Goal: Task Accomplishment & Management: Use online tool/utility

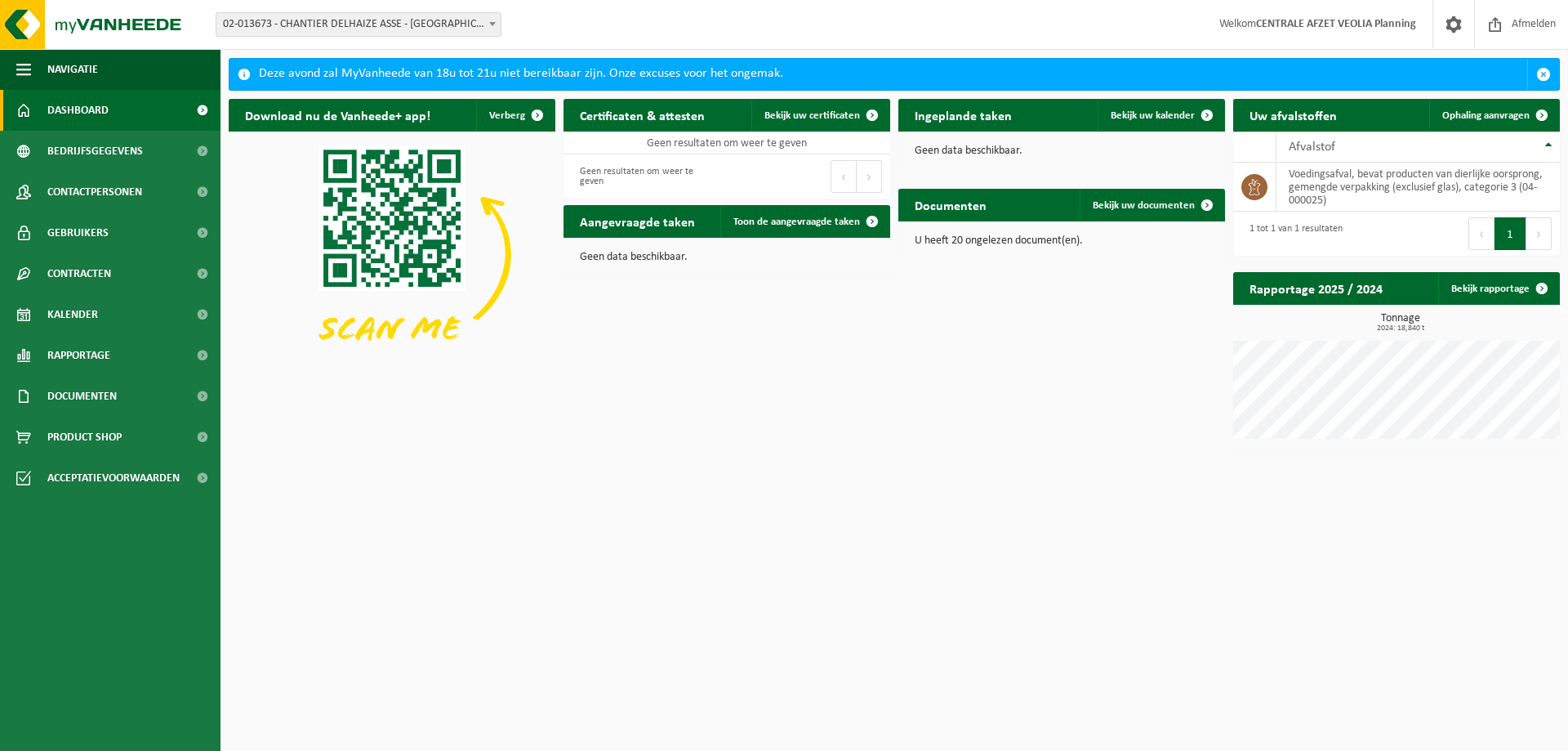
click at [356, 18] on span "02-013673 - CHANTIER DELHAIZE ASSE - [GEOGRAPHIC_DATA] - [GEOGRAPHIC_DATA]" at bounding box center [359, 25] width 284 height 23
type input "beerse"
select select "732"
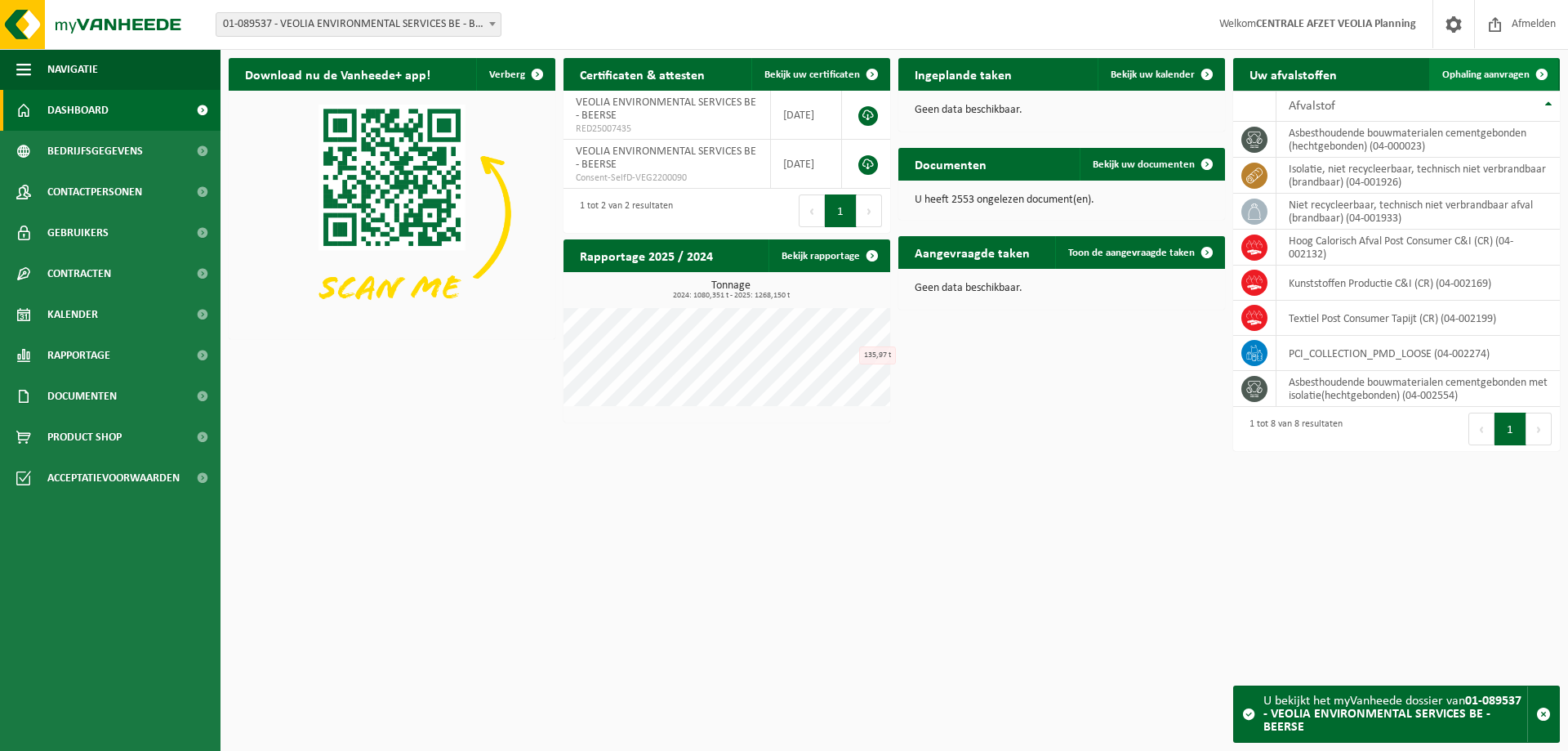
click at [1474, 76] on span "Ophaling aanvragen" at bounding box center [1485, 74] width 88 height 11
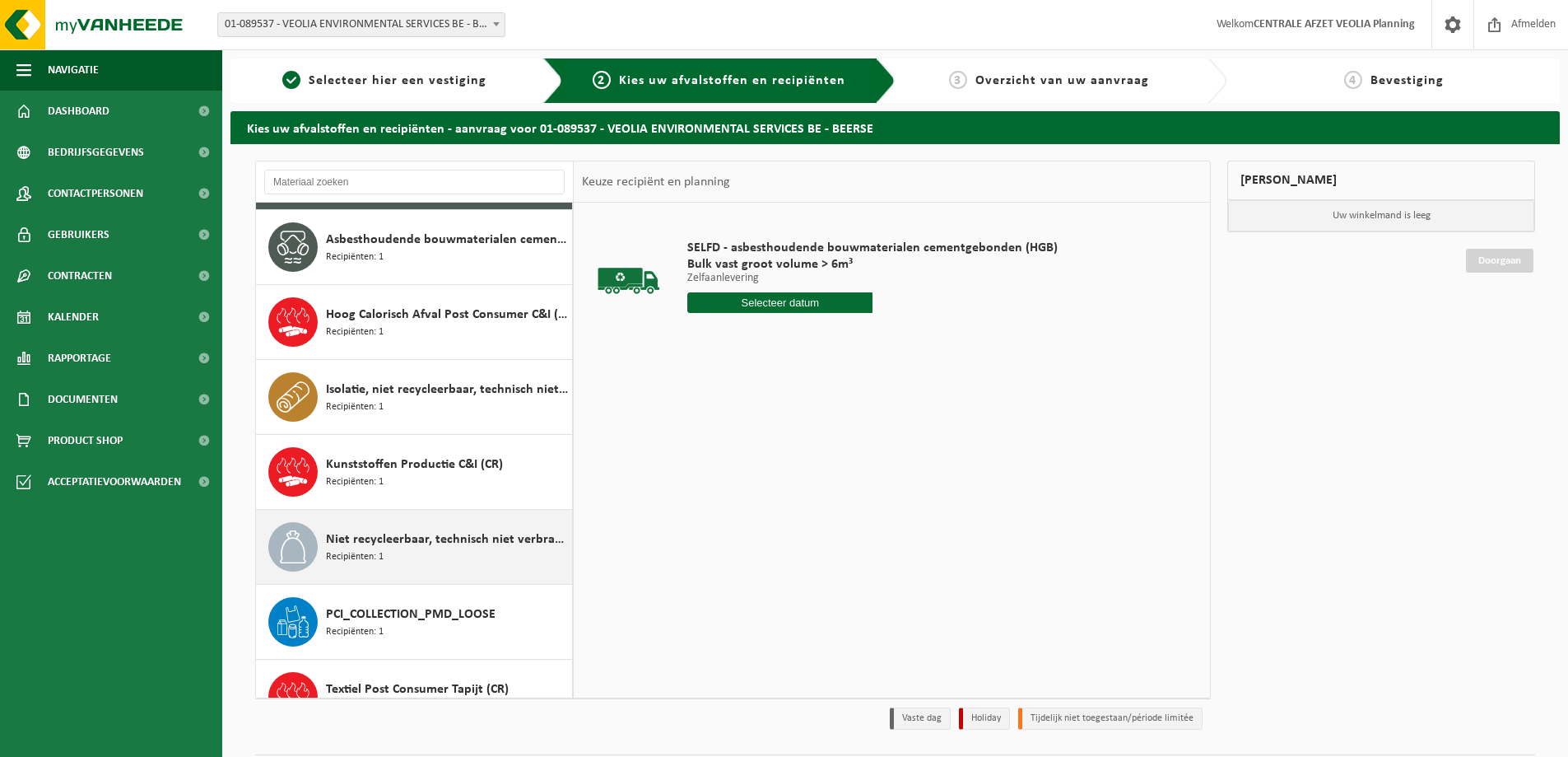
scroll to position [104, 0]
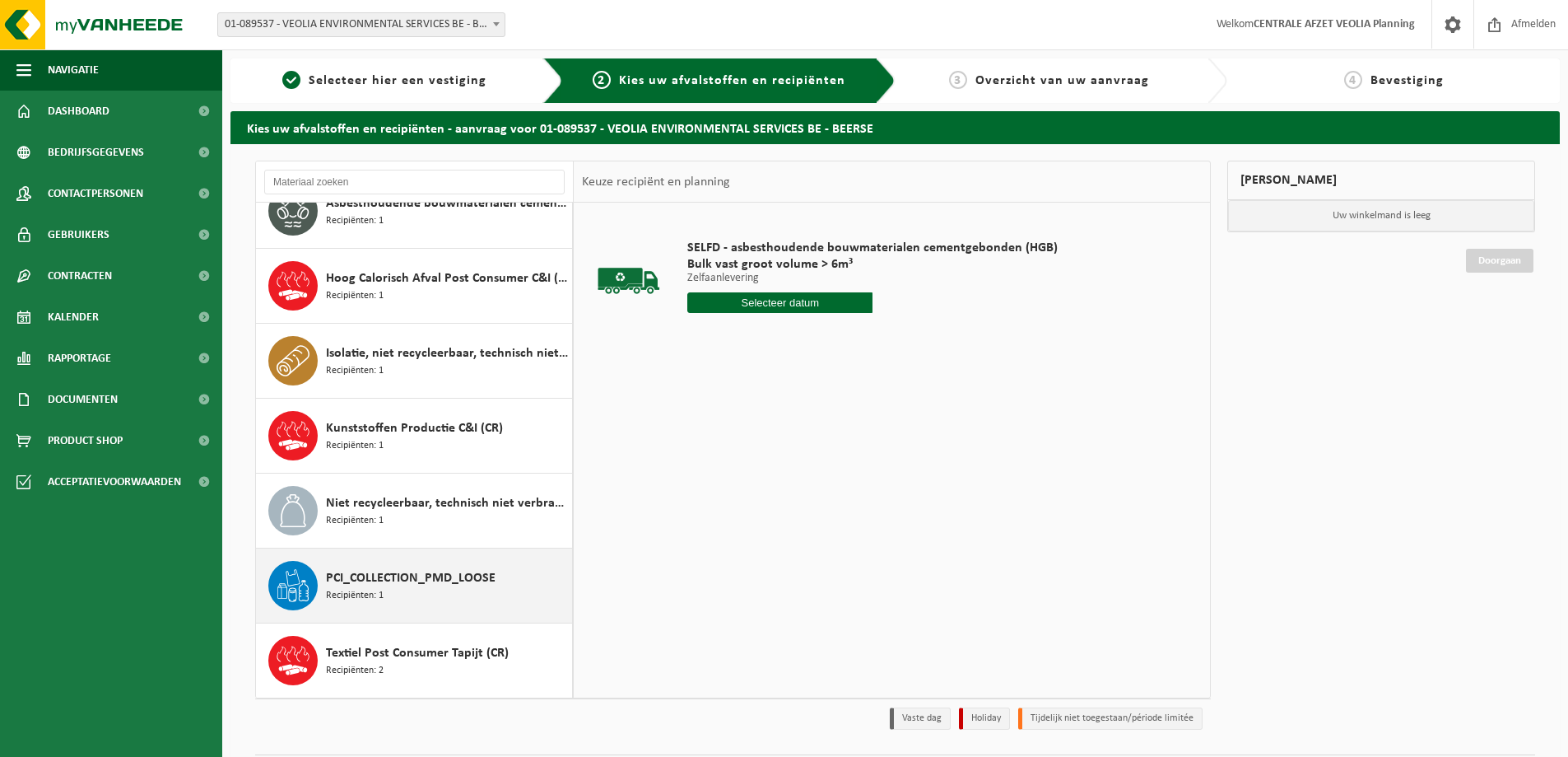
click at [378, 580] on span "PCI_COLLECTION_PMD_LOOSE" at bounding box center [411, 578] width 170 height 19
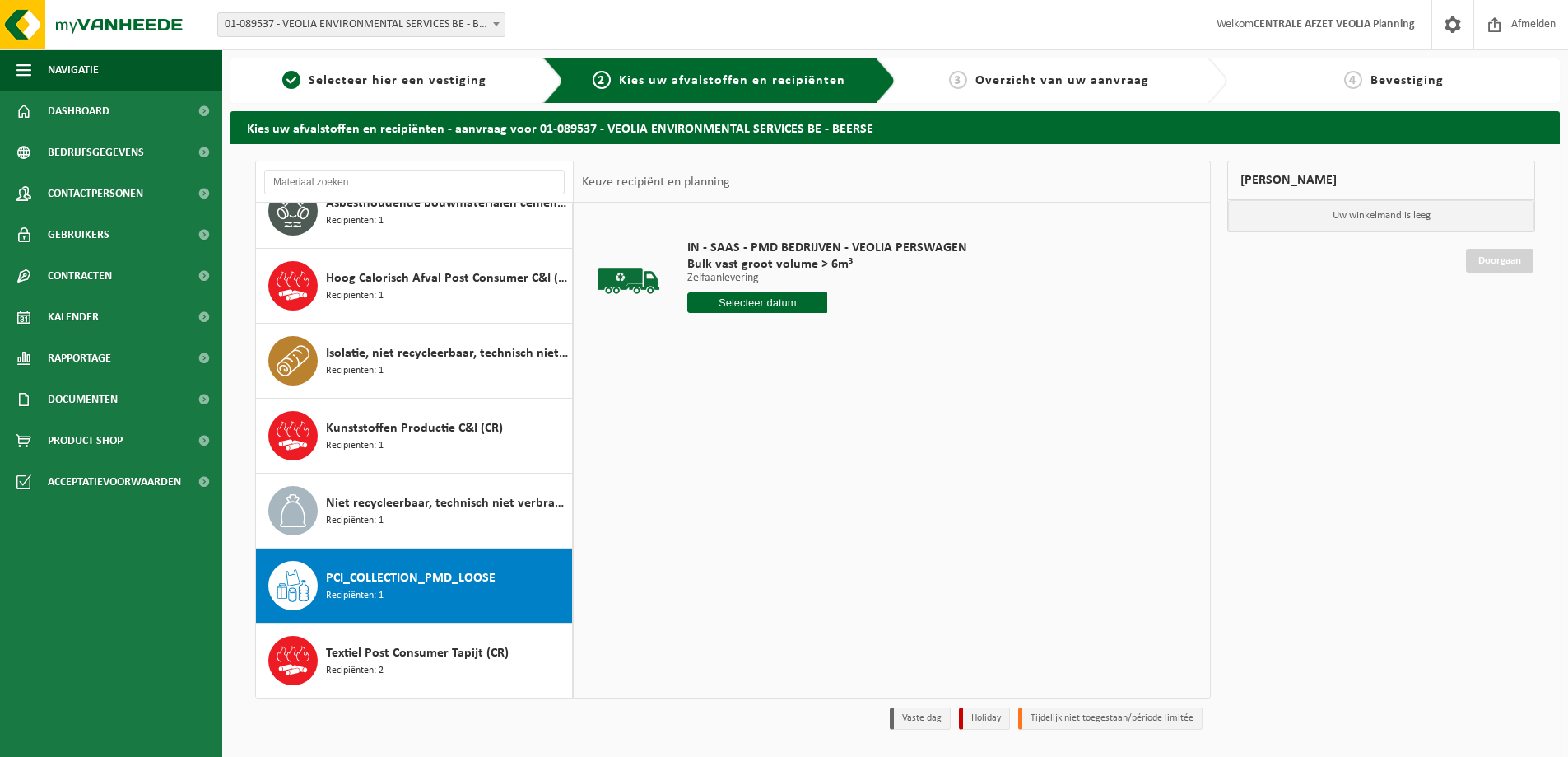
click at [768, 300] on input "text" at bounding box center [757, 302] width 140 height 20
click at [758, 501] on div "1" at bounding box center [762, 500] width 29 height 26
type input "Van 2025-10-01"
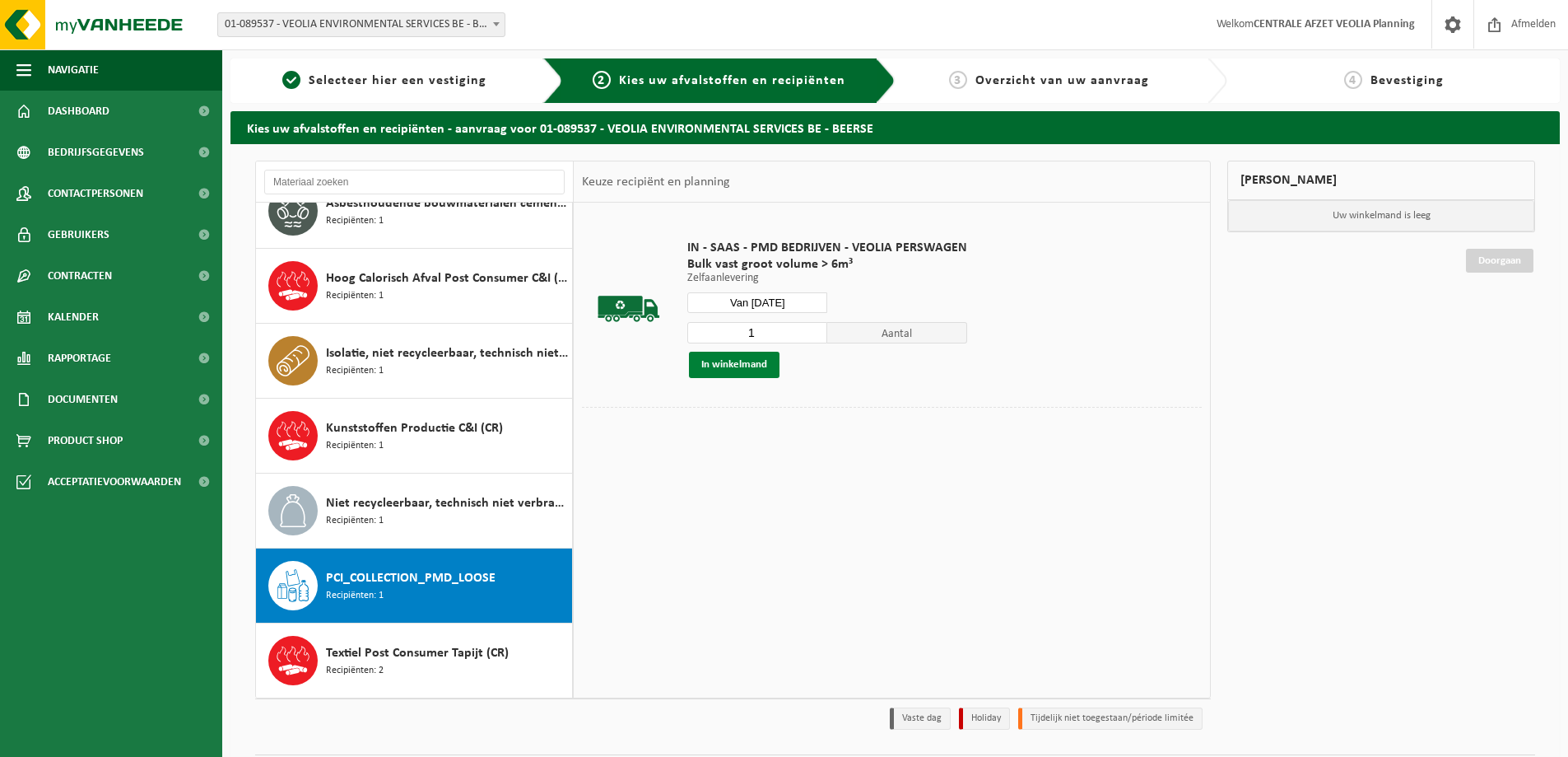
click at [738, 366] on button "In winkelmand" at bounding box center [733, 364] width 90 height 26
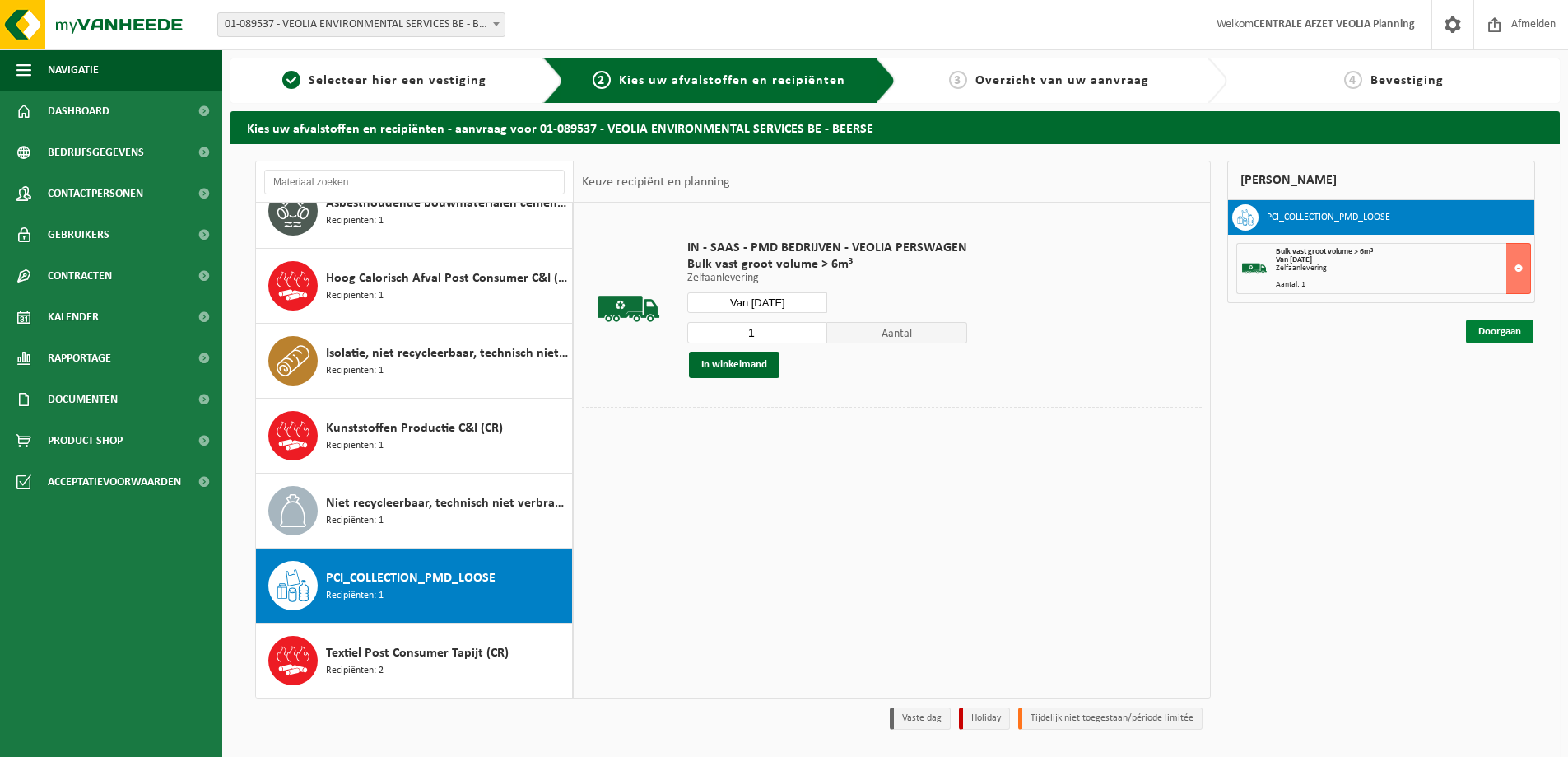
click at [1488, 336] on link "Doorgaan" at bounding box center [1499, 331] width 67 height 24
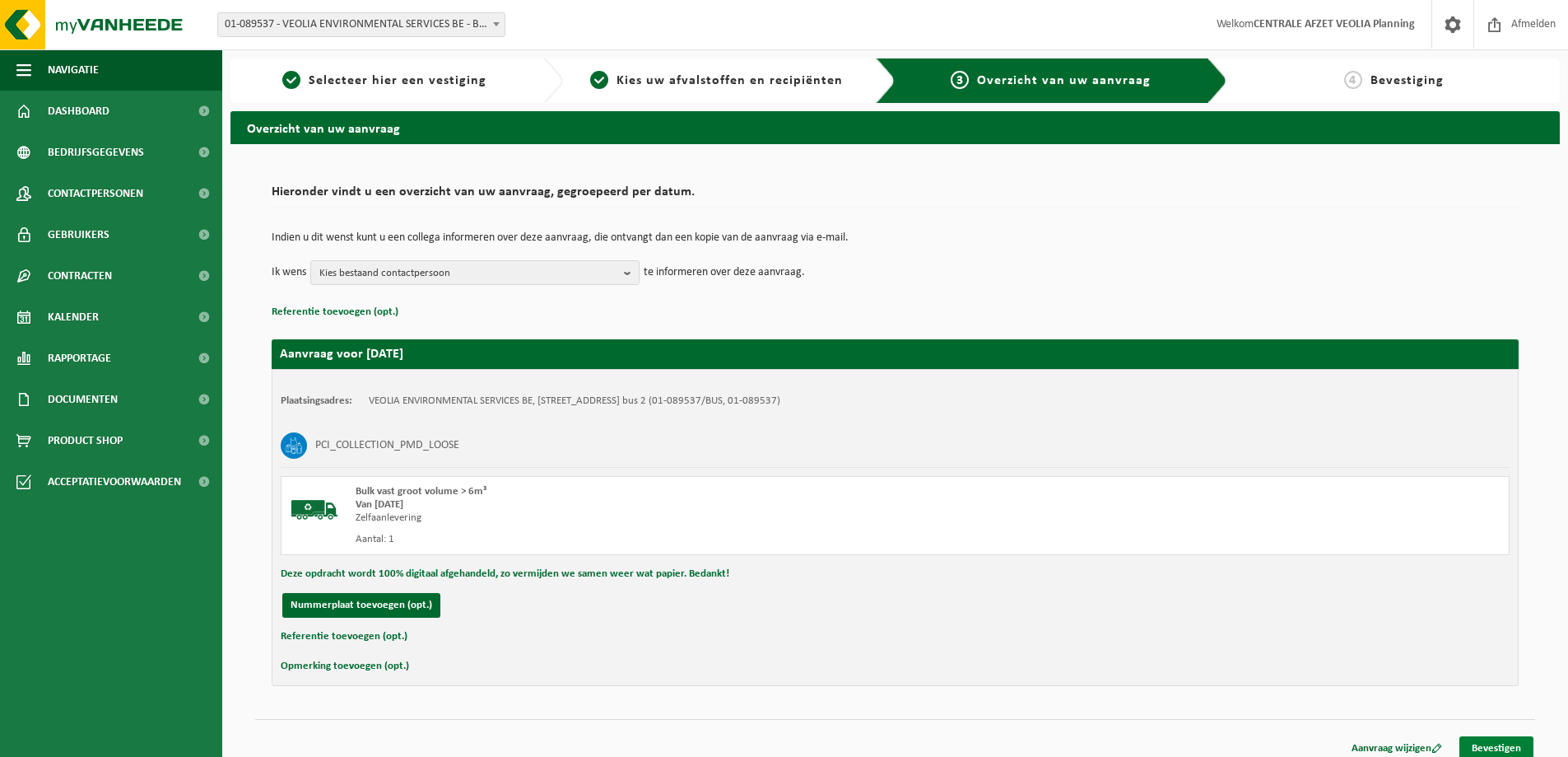
click at [1509, 742] on link "Bevestigen" at bounding box center [1496, 747] width 74 height 24
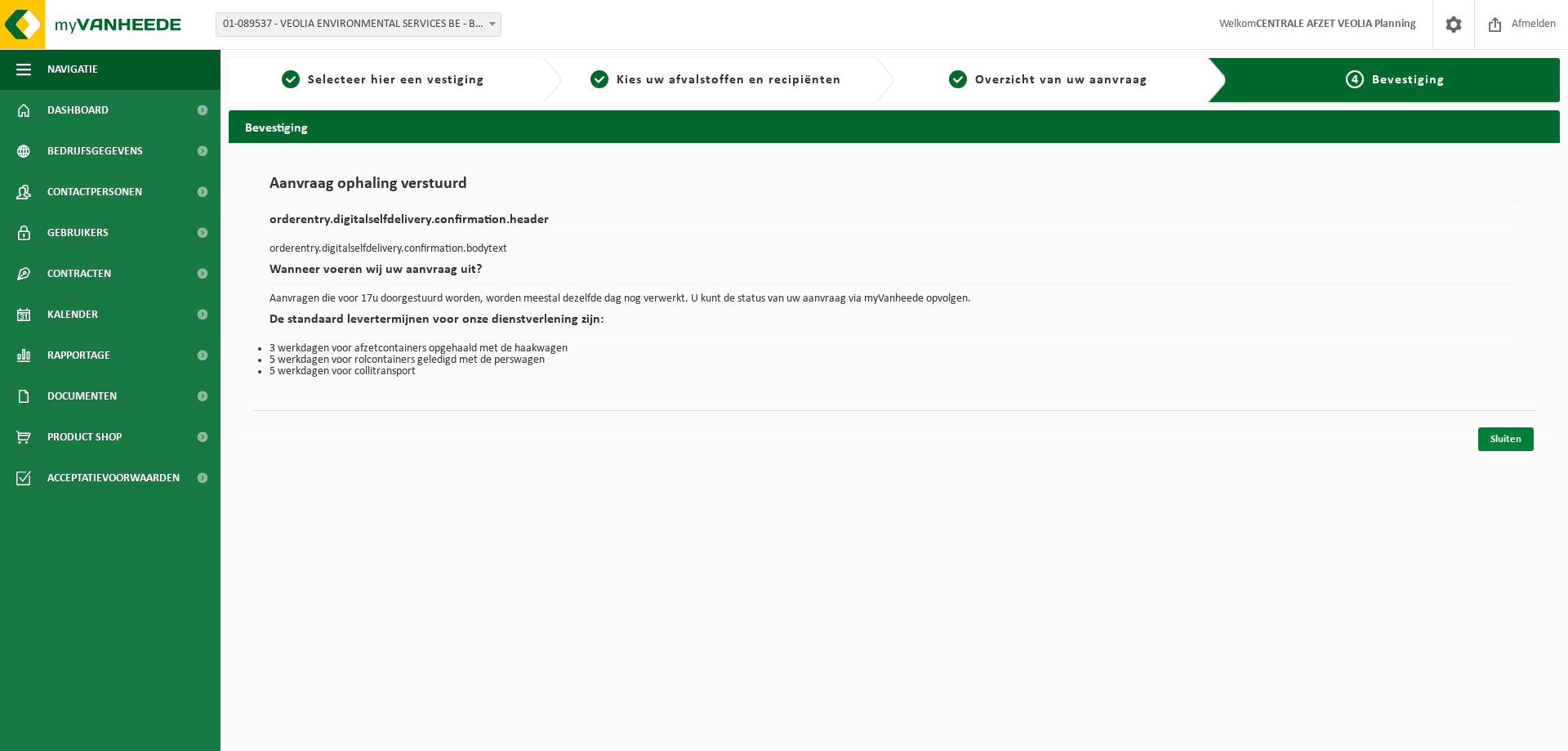
click at [1501, 441] on link "Sluiten" at bounding box center [1506, 439] width 56 height 24
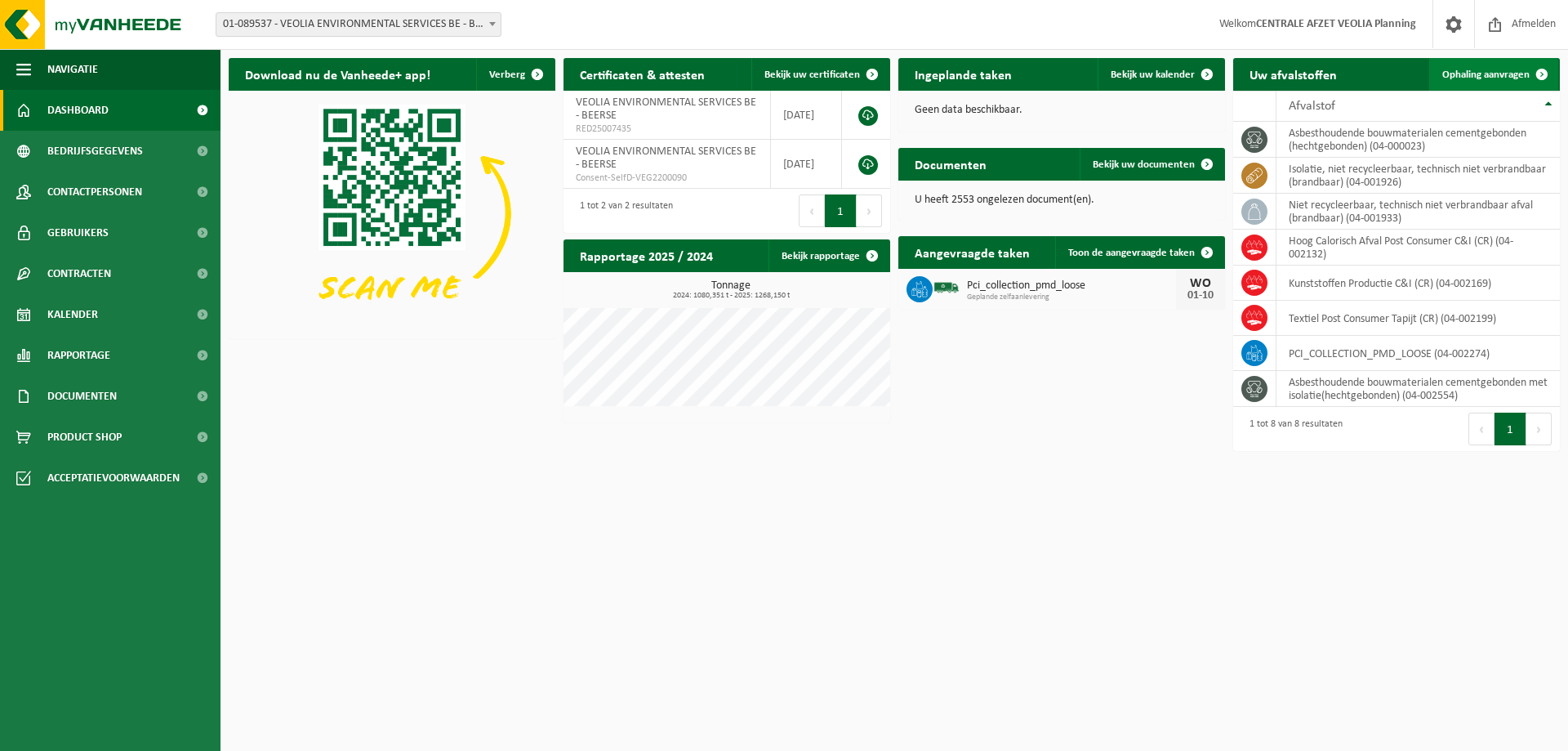
click at [1484, 77] on span "Ophaling aanvragen" at bounding box center [1485, 74] width 88 height 11
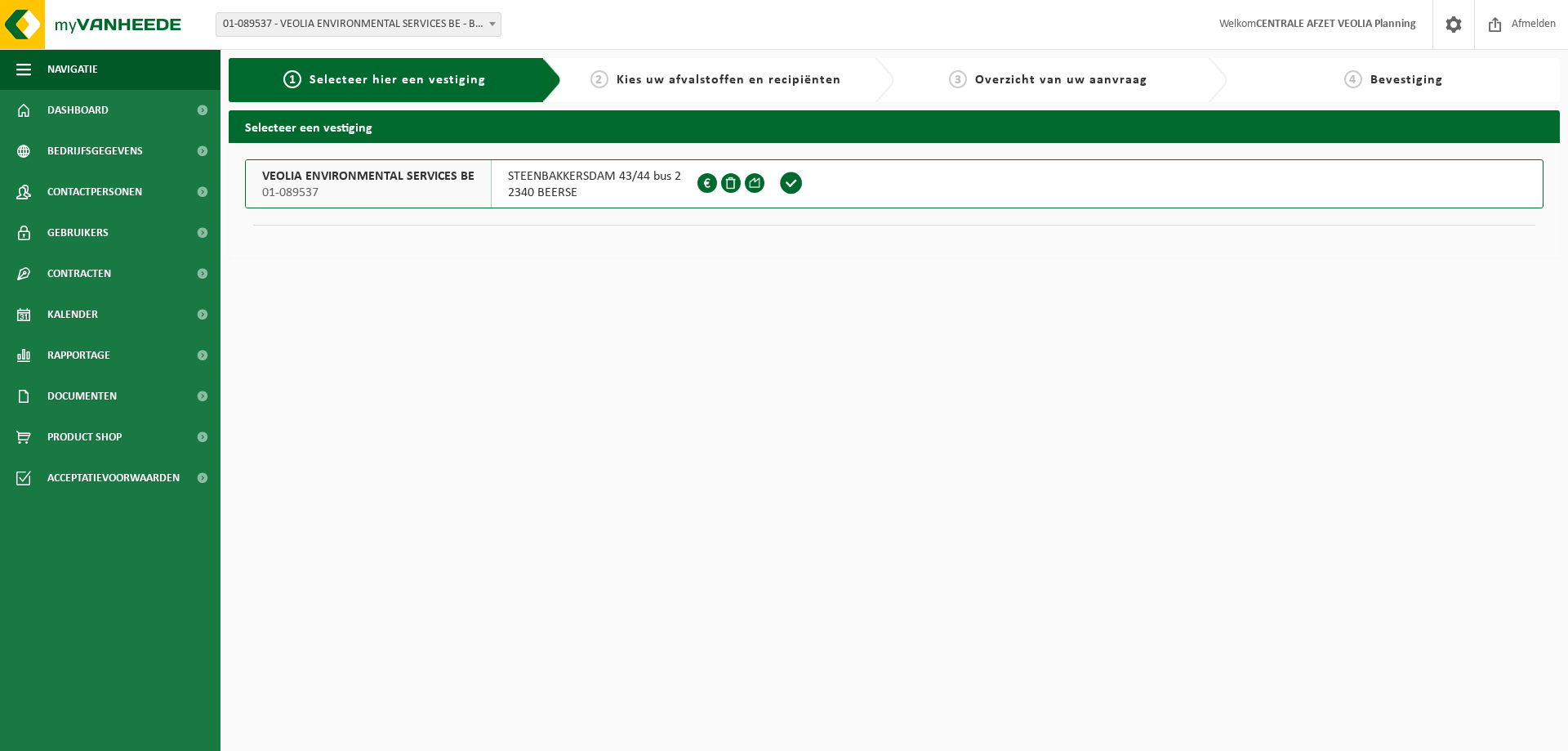
click at [374, 185] on span "01-089537" at bounding box center [368, 192] width 212 height 16
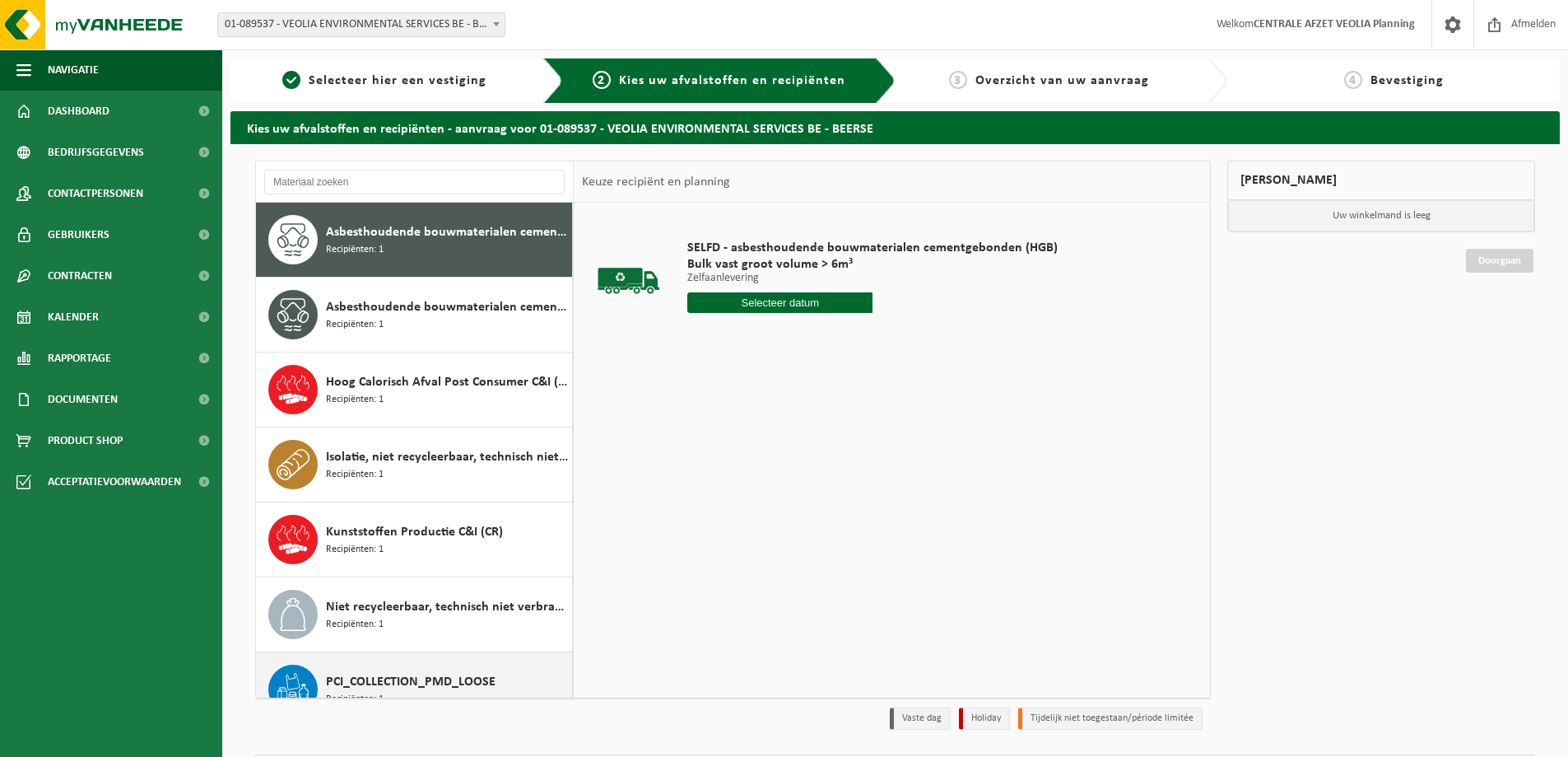
click at [375, 679] on span "PCI_COLLECTION_PMD_LOOSE" at bounding box center [411, 681] width 170 height 19
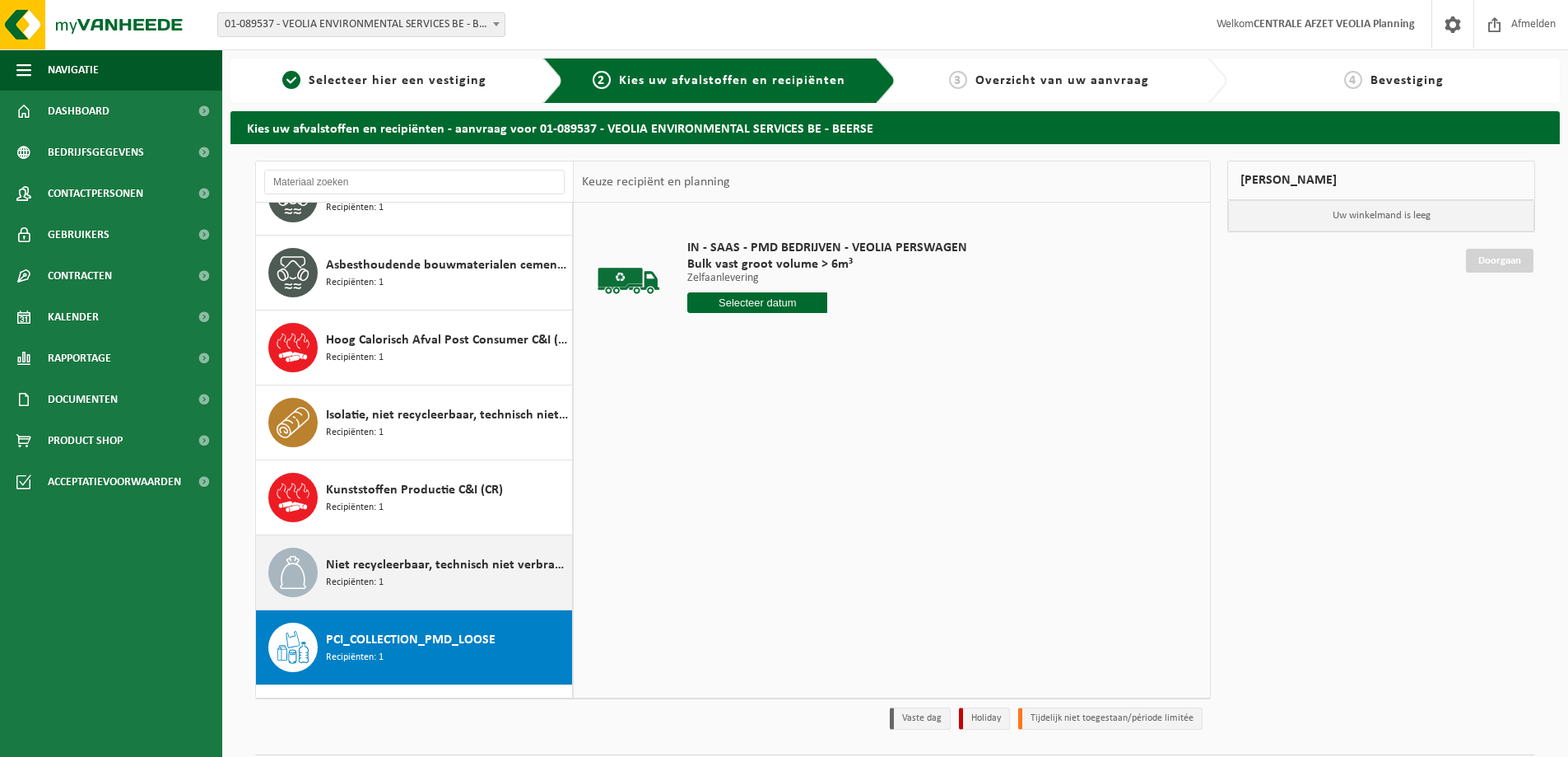
scroll to position [104, 0]
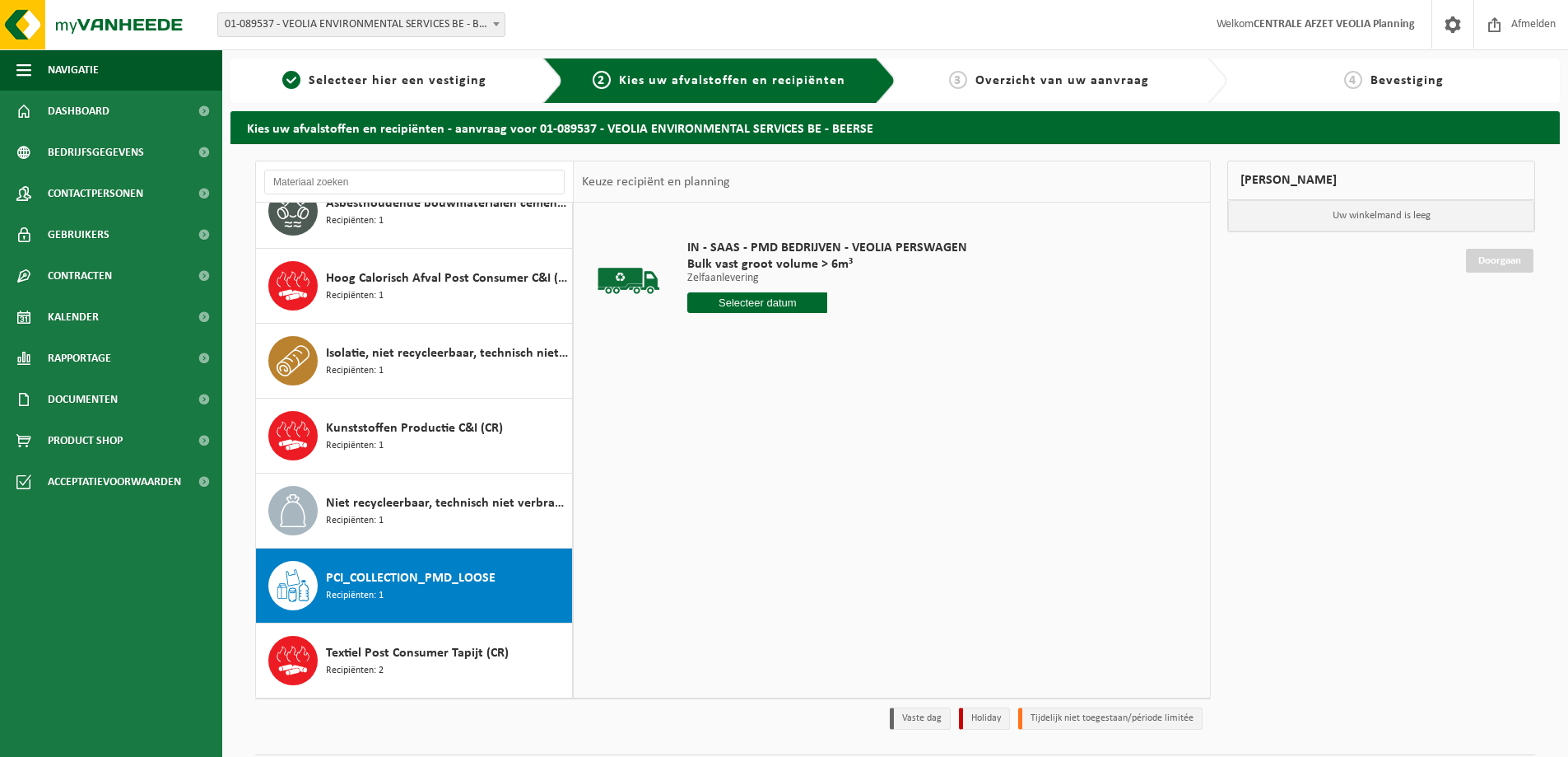
click at [421, 580] on span "PCI_COLLECTION_PMD_LOOSE" at bounding box center [411, 578] width 170 height 19
click at [498, 22] on b at bounding box center [496, 24] width 7 height 4
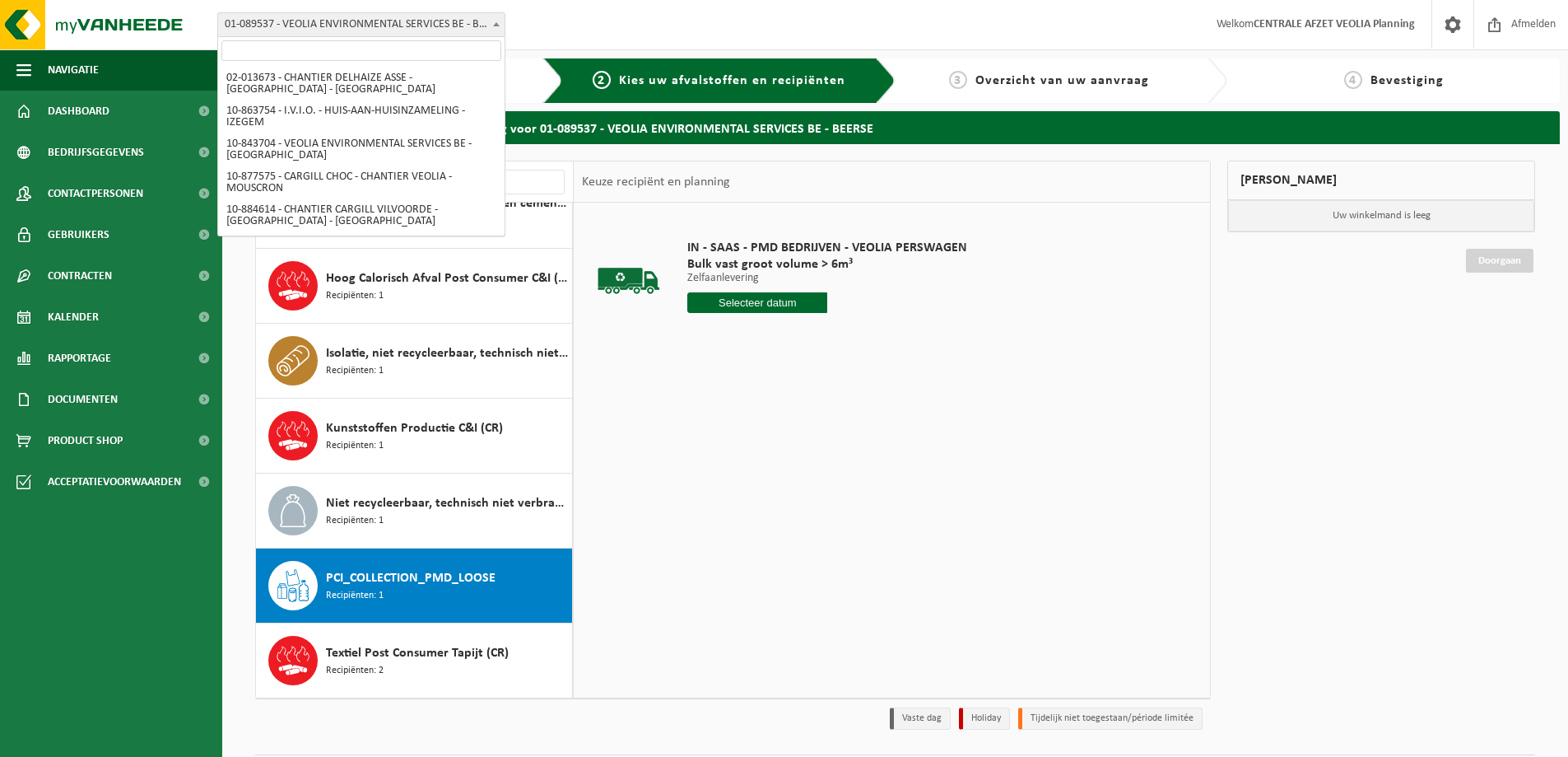
scroll to position [522, 0]
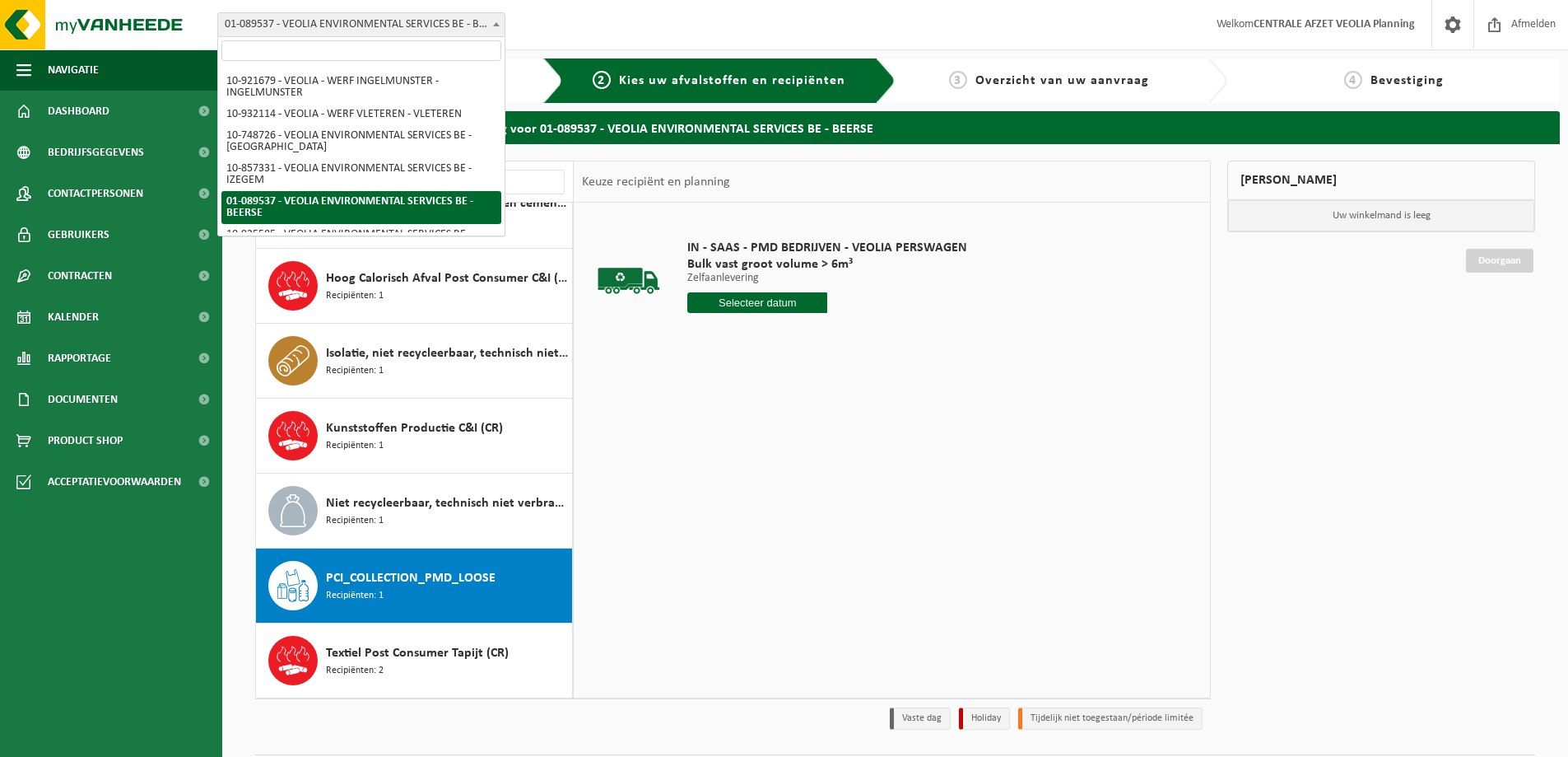
click at [856, 419] on div "IN - SAAS - PMD BEDRIJVEN - VEOLIA PERSWAGEN Bulk vast groot volume > 6m³ Zelfa…" at bounding box center [892, 449] width 636 height 494
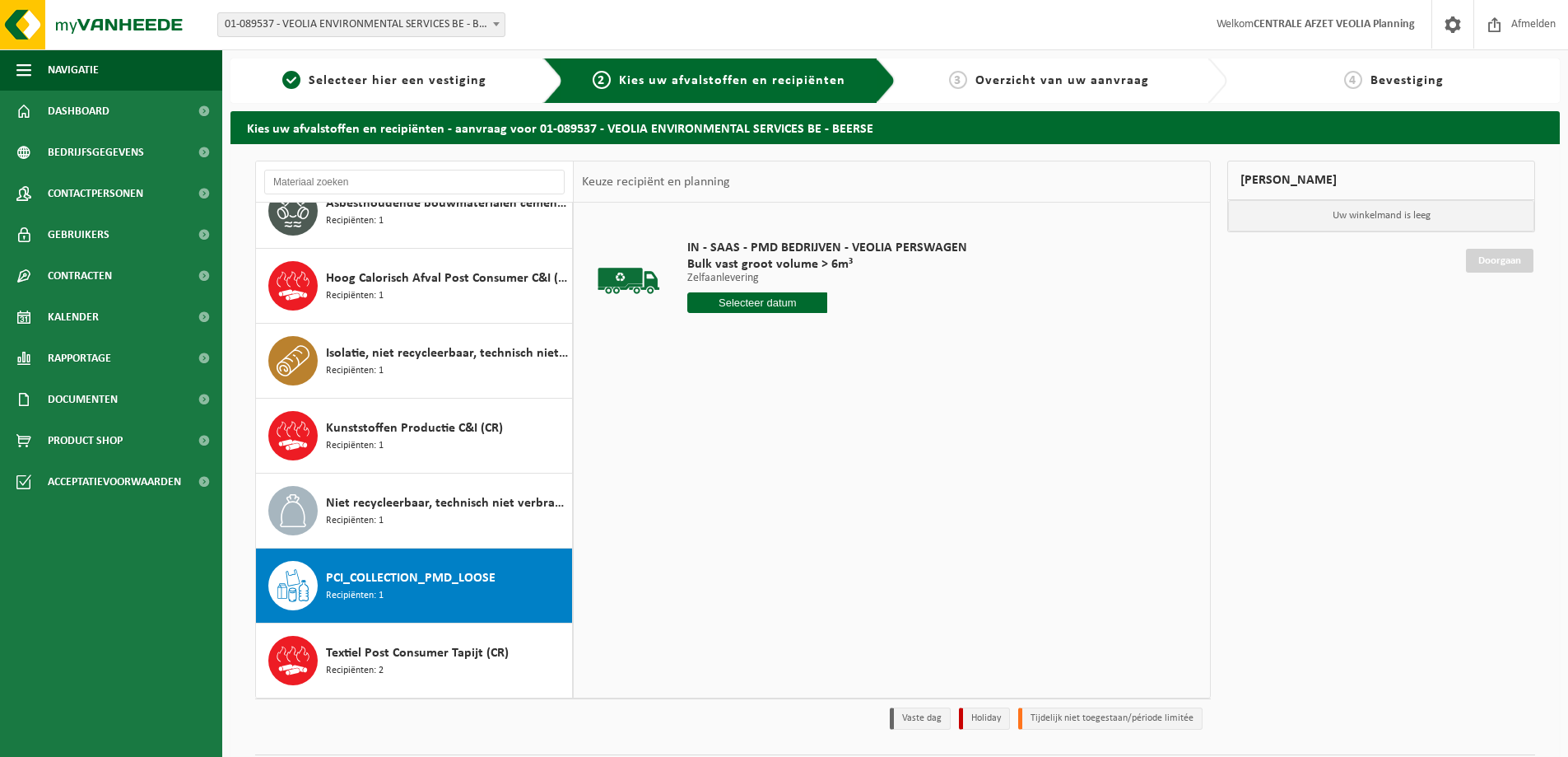
click at [741, 298] on input "text" at bounding box center [757, 302] width 140 height 20
click at [758, 499] on div "1" at bounding box center [762, 500] width 29 height 26
type input "Van 2025-10-01"
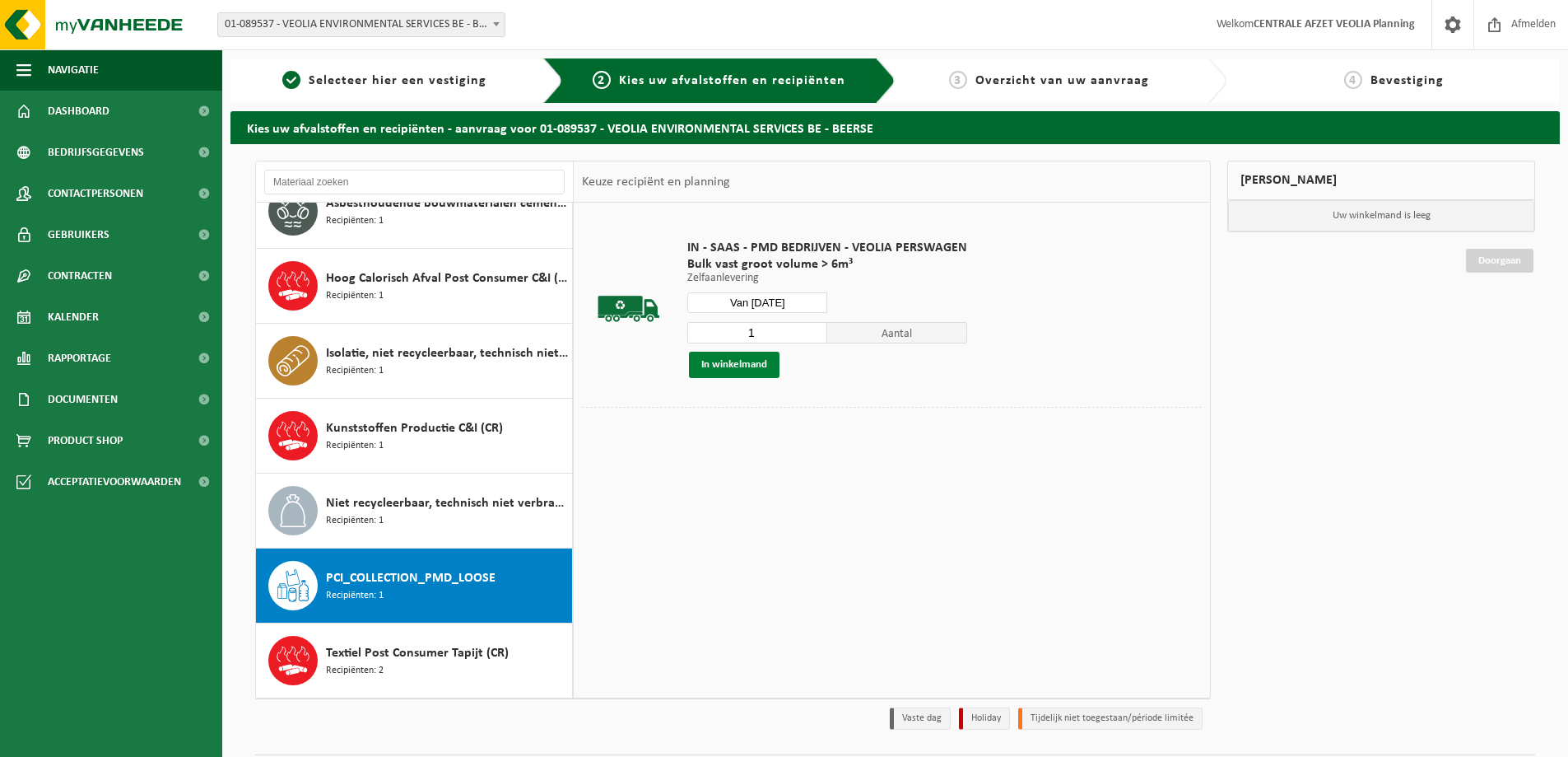
click at [733, 365] on button "In winkelmand" at bounding box center [733, 364] width 90 height 26
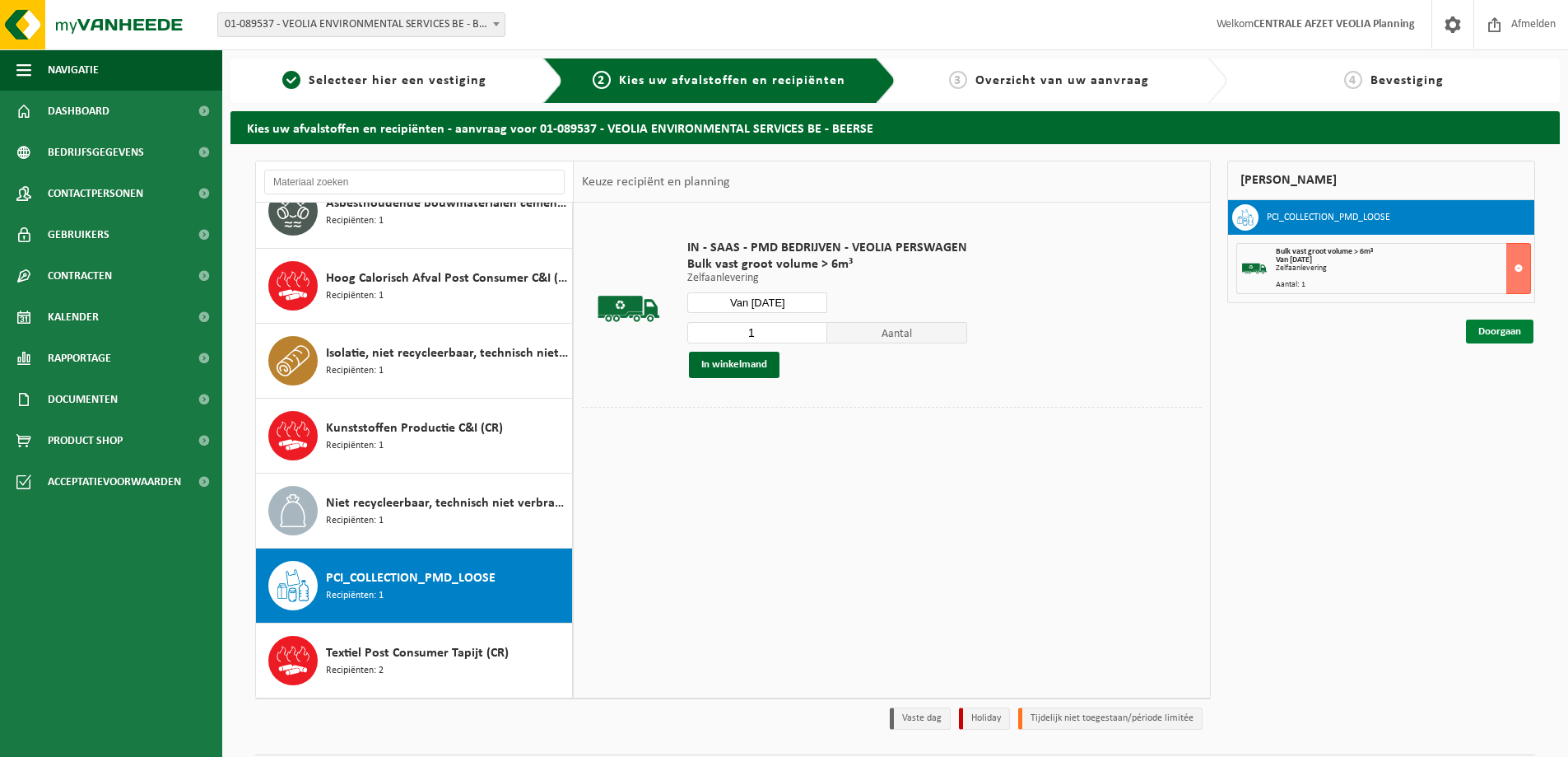
click at [1497, 330] on link "Doorgaan" at bounding box center [1499, 331] width 67 height 24
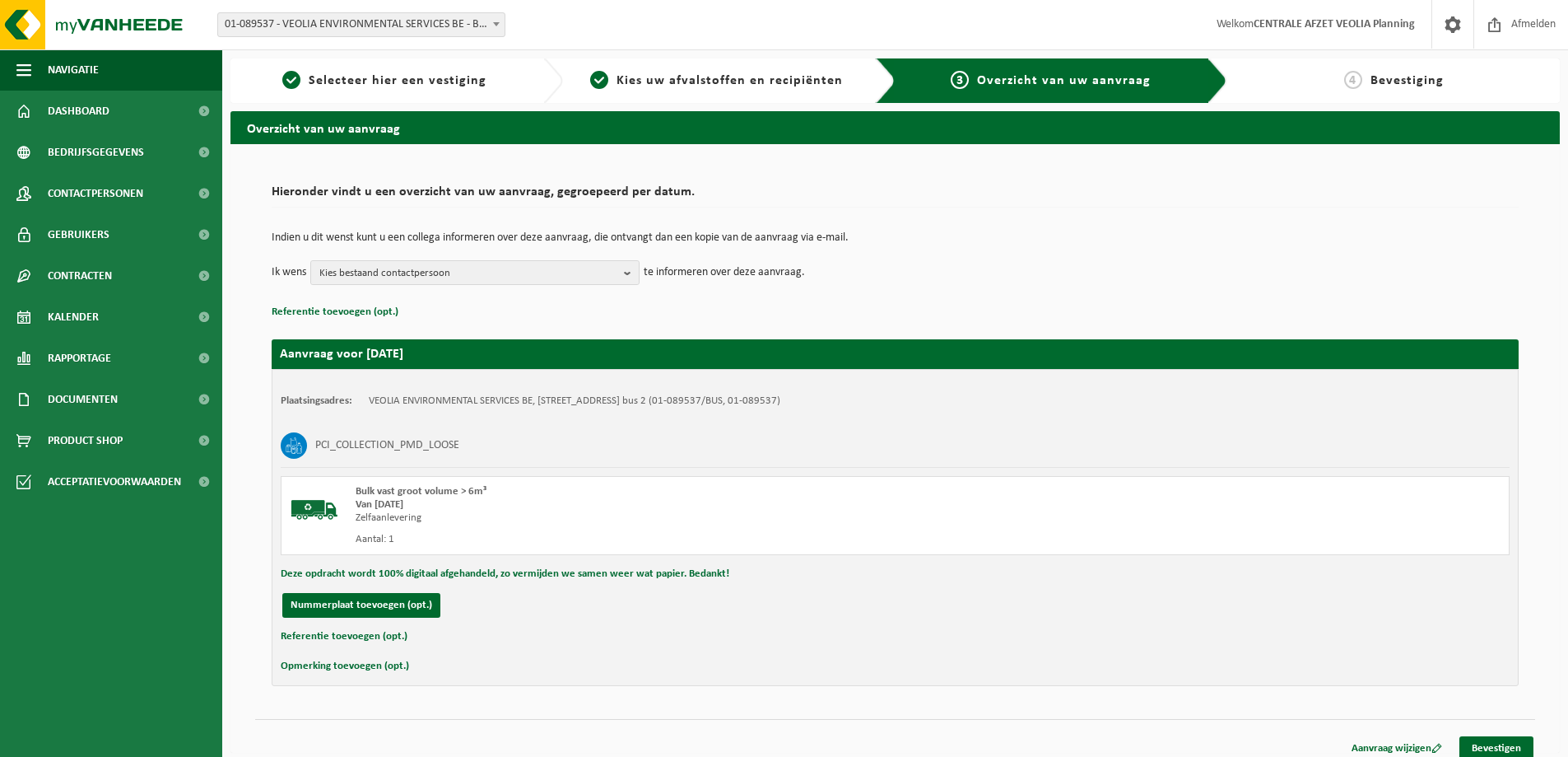
scroll to position [13, 0]
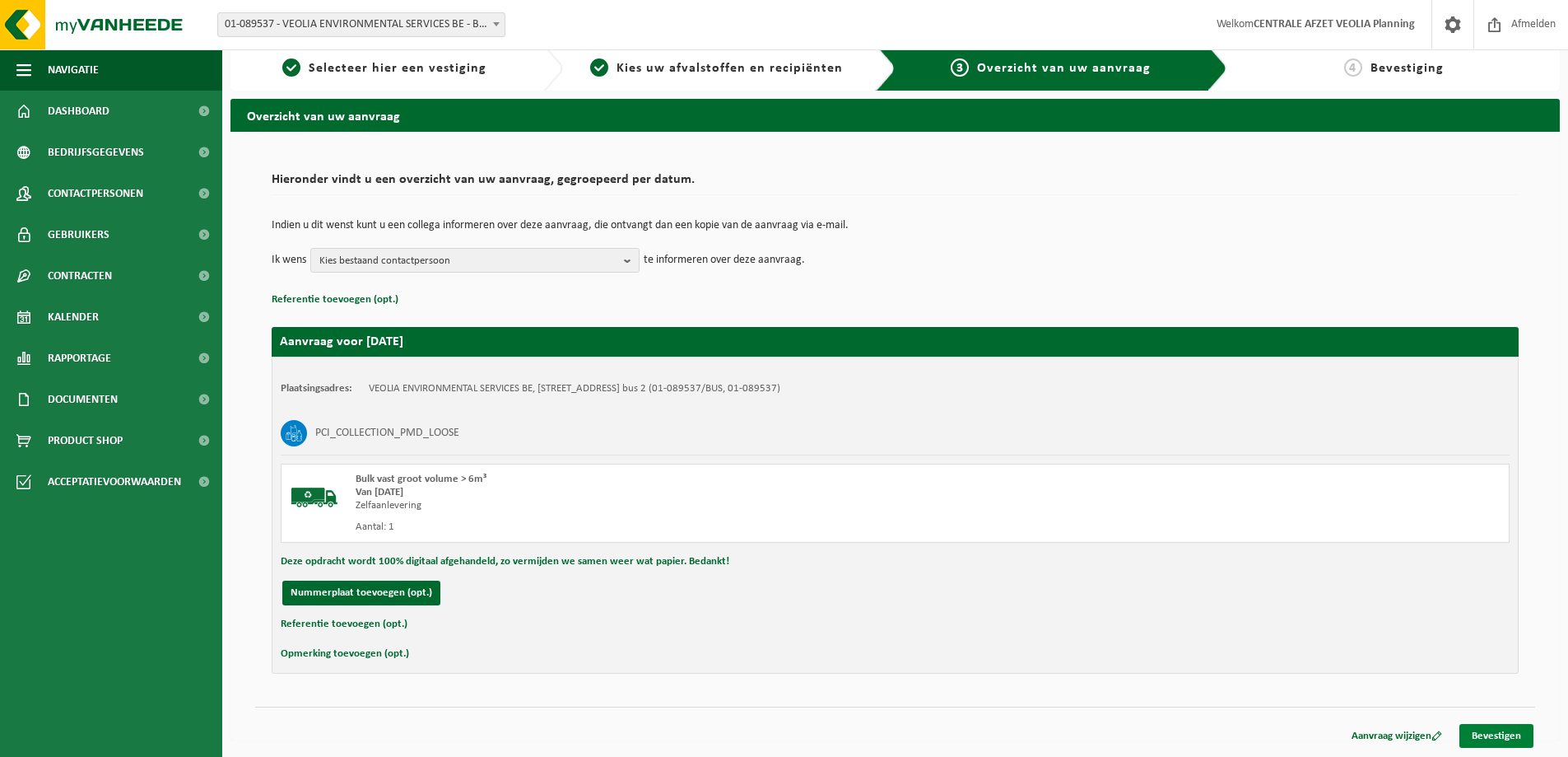
click at [1497, 735] on link "Bevestigen" at bounding box center [1496, 736] width 74 height 24
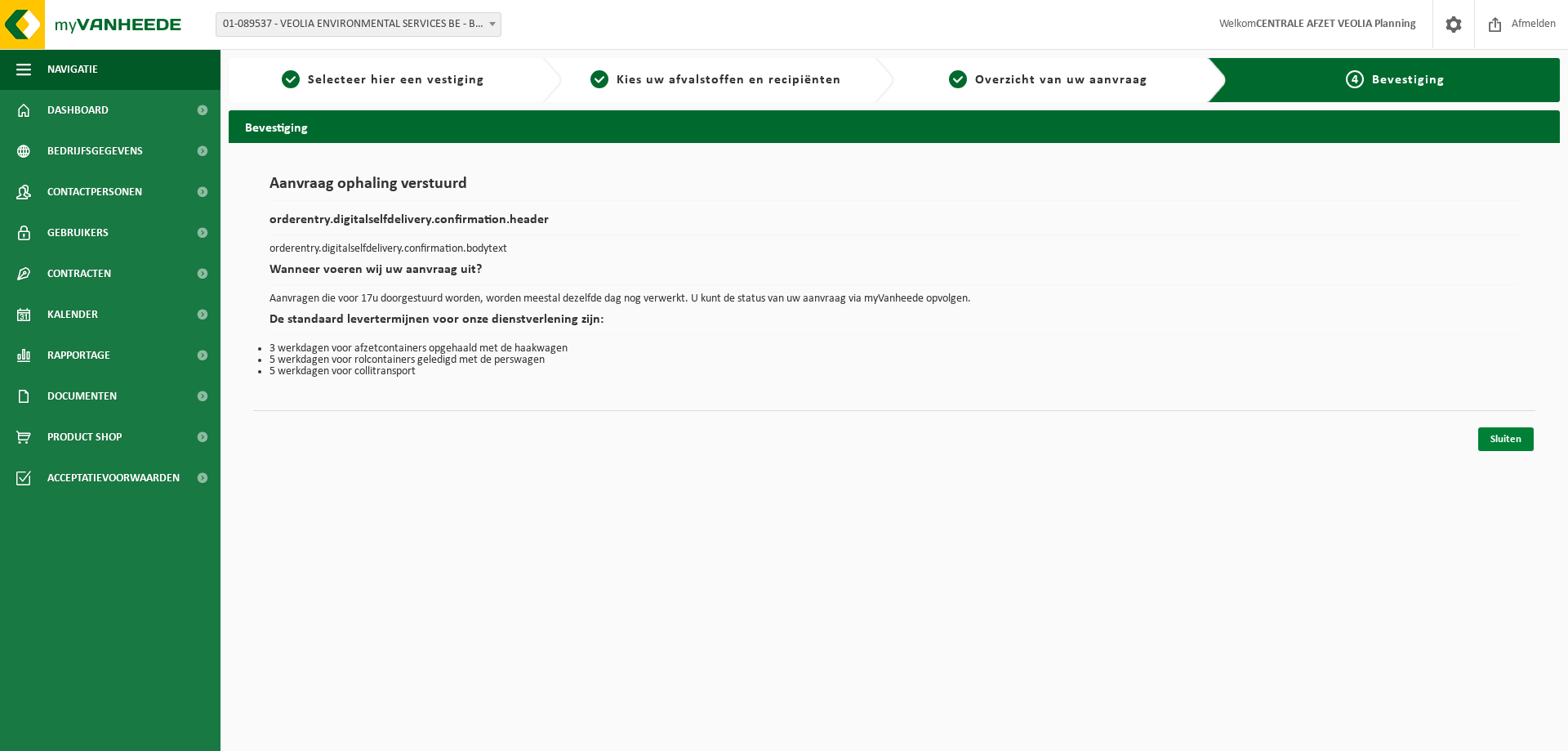
click at [1502, 442] on link "Sluiten" at bounding box center [1506, 439] width 56 height 24
